Goal: Check status

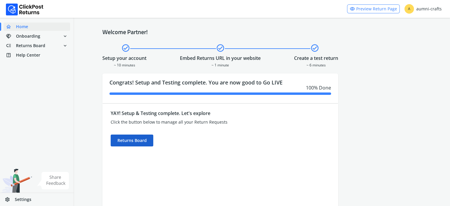
click at [129, 142] on div "Returns Board" at bounding box center [132, 140] width 43 height 12
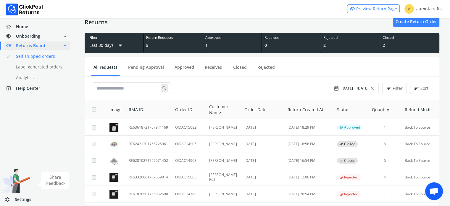
scroll to position [44, 0]
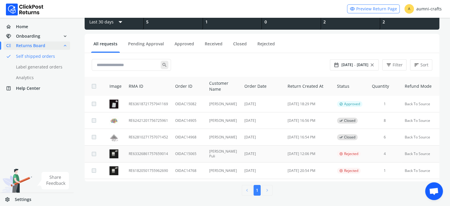
click at [158, 152] on td "RE63326861757659014" at bounding box center [148, 153] width 46 height 17
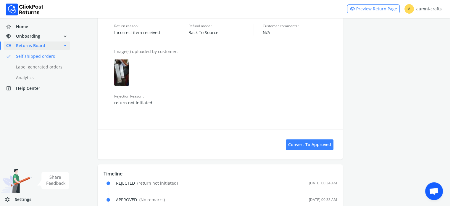
scroll to position [614, 0]
